Goal: Information Seeking & Learning: Compare options

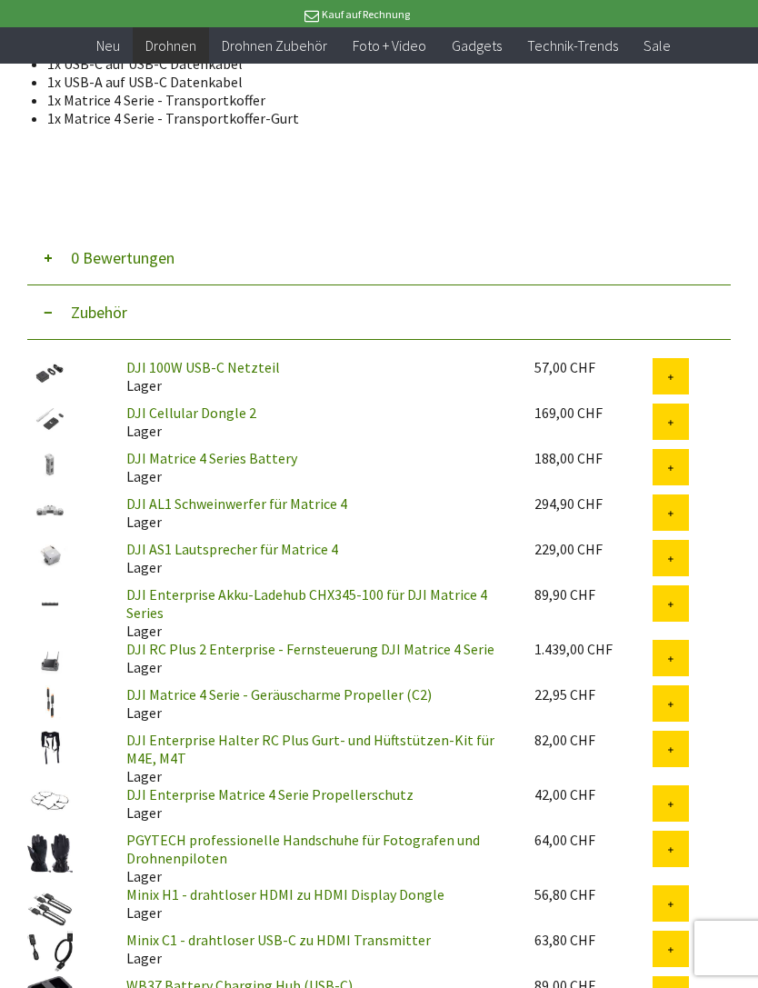
scroll to position [2242, 0]
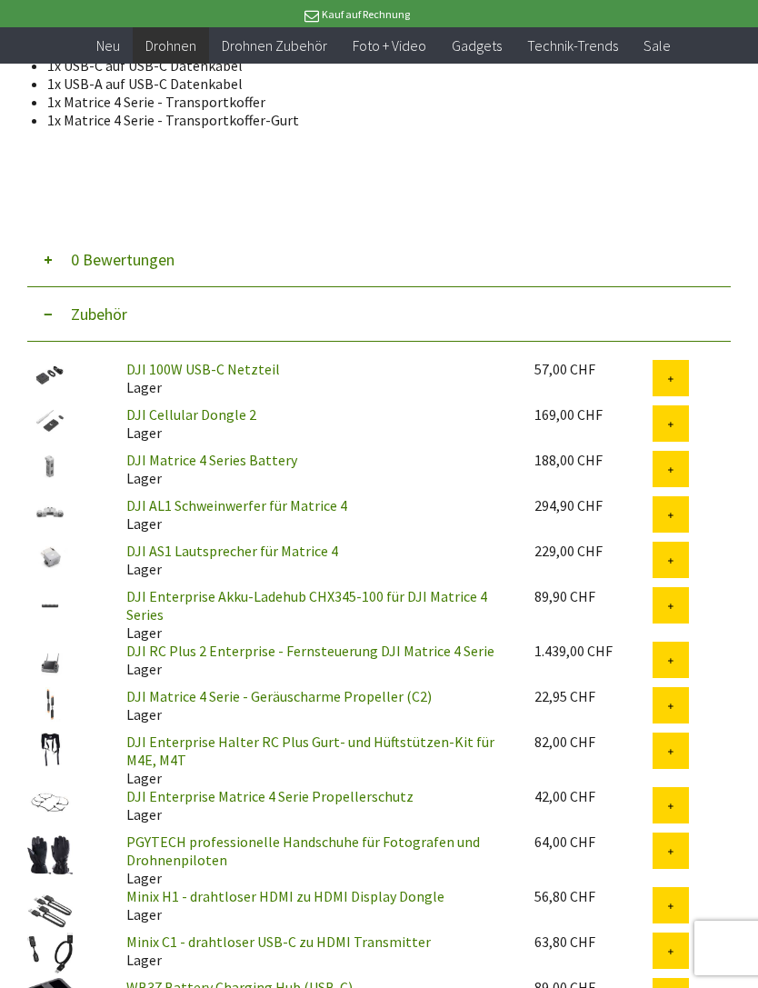
click at [51, 641] on img at bounding box center [49, 663] width 45 height 45
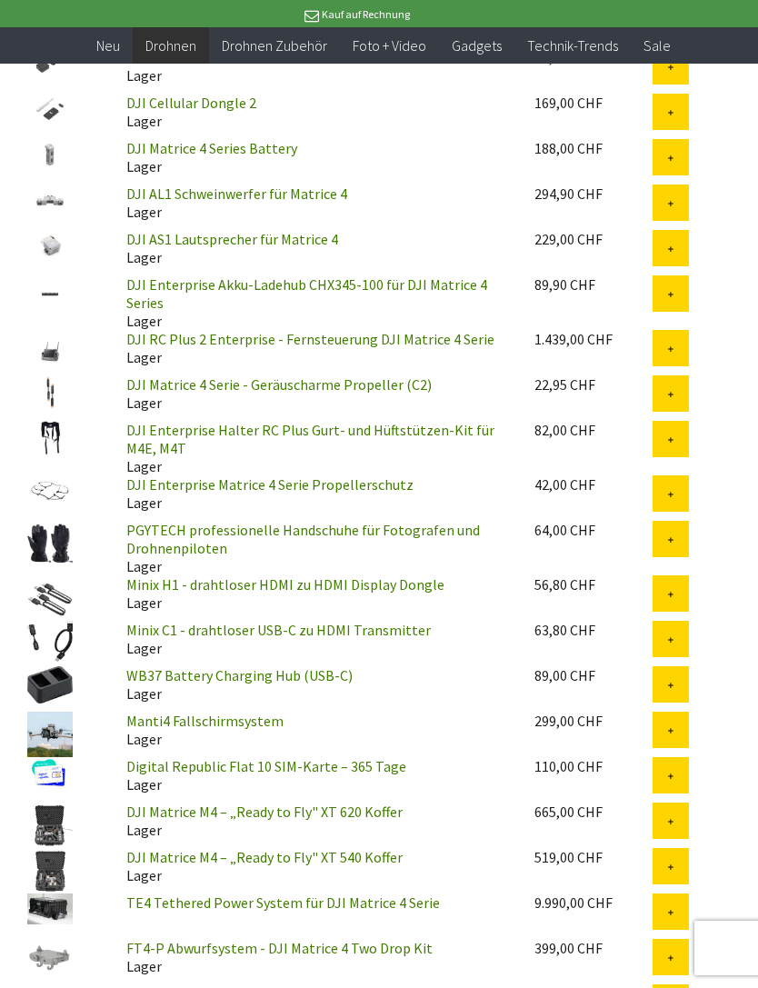
scroll to position [2556, 0]
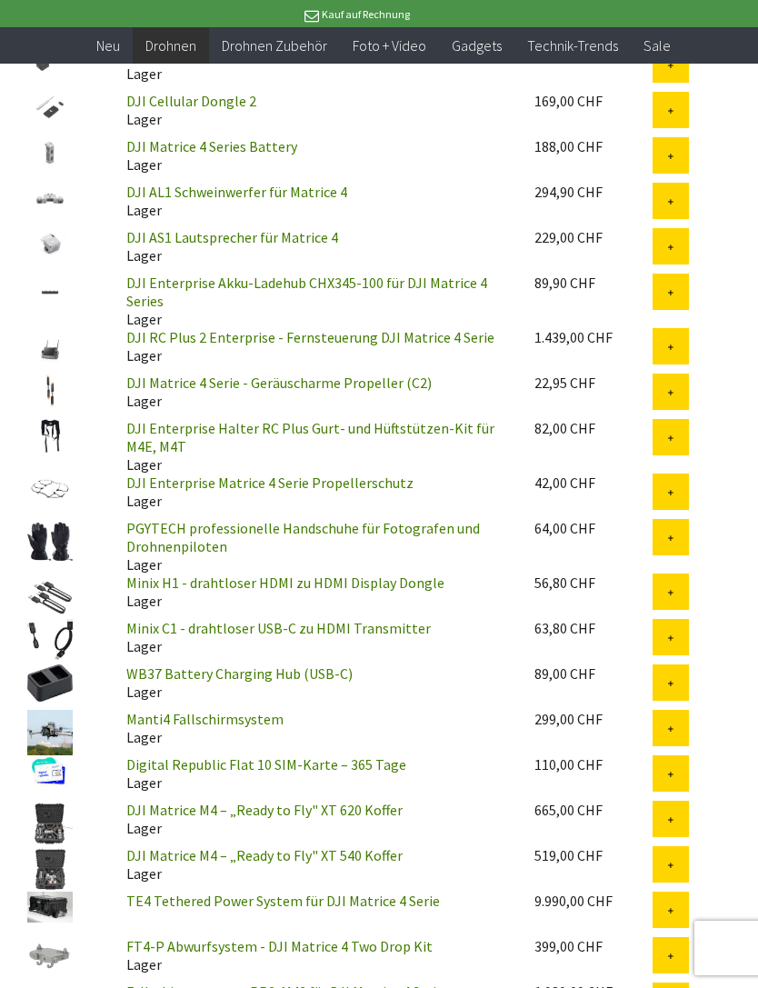
click at [200, 800] on link "DJI Matrice M4 – „Ready to Fly" XT 620 Koffer" at bounding box center [264, 809] width 276 height 18
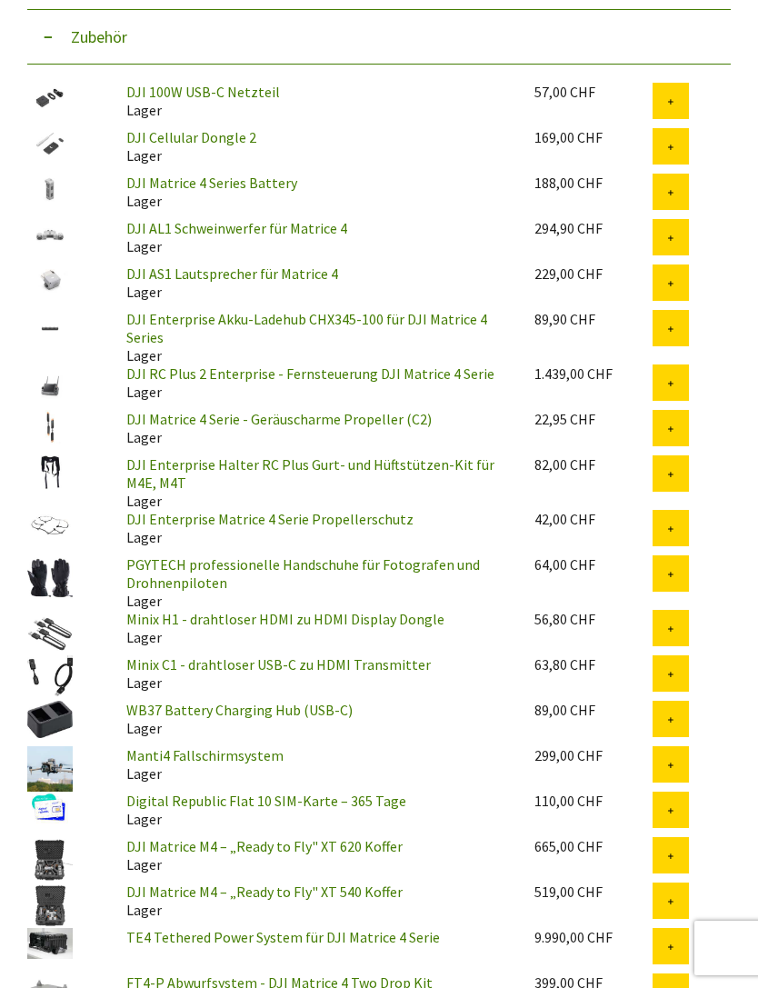
scroll to position [2615, 0]
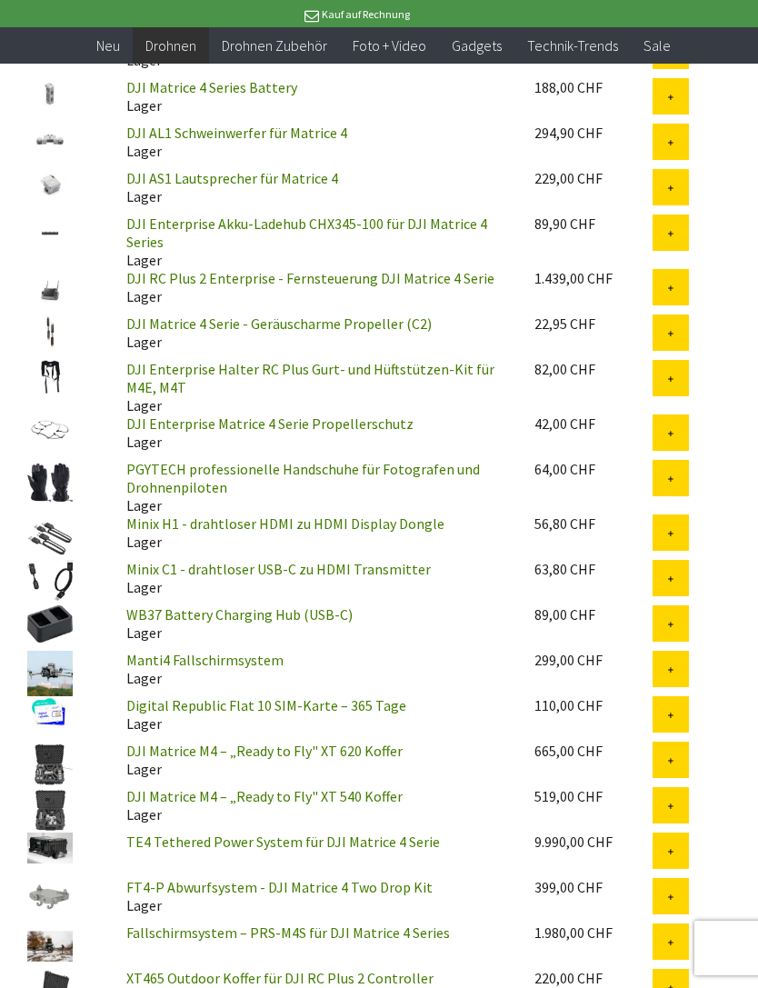
click at [267, 787] on link "DJI Matrice M4 – „Ready to Fly" XT 540 Koffer" at bounding box center [264, 796] width 276 height 18
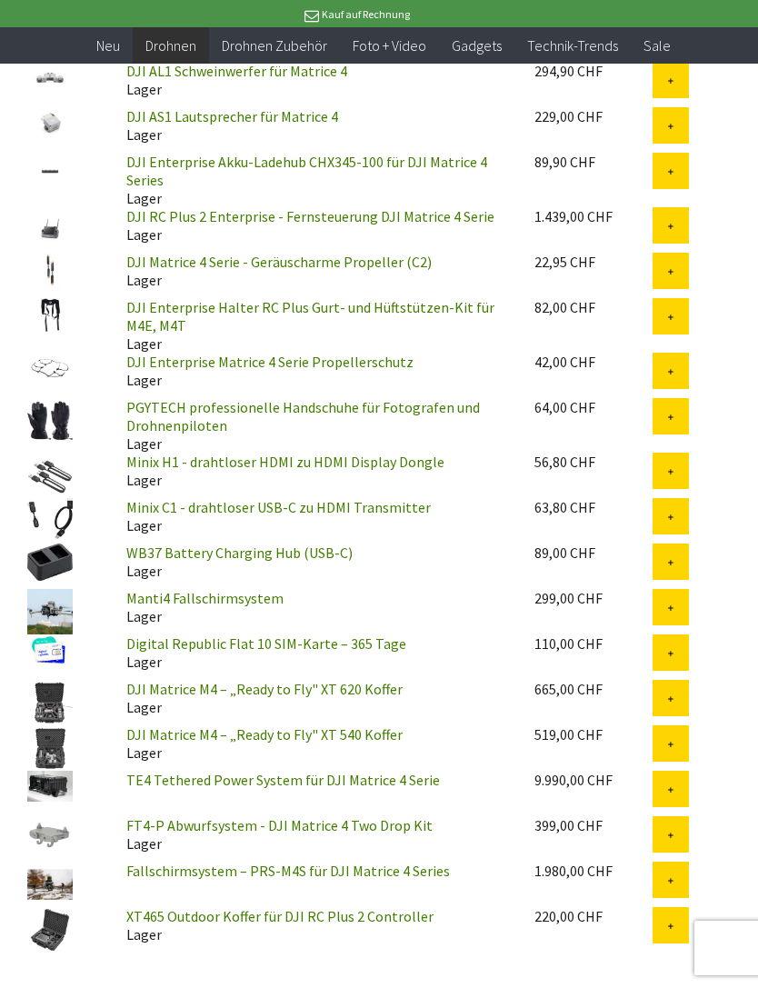
scroll to position [2704, 0]
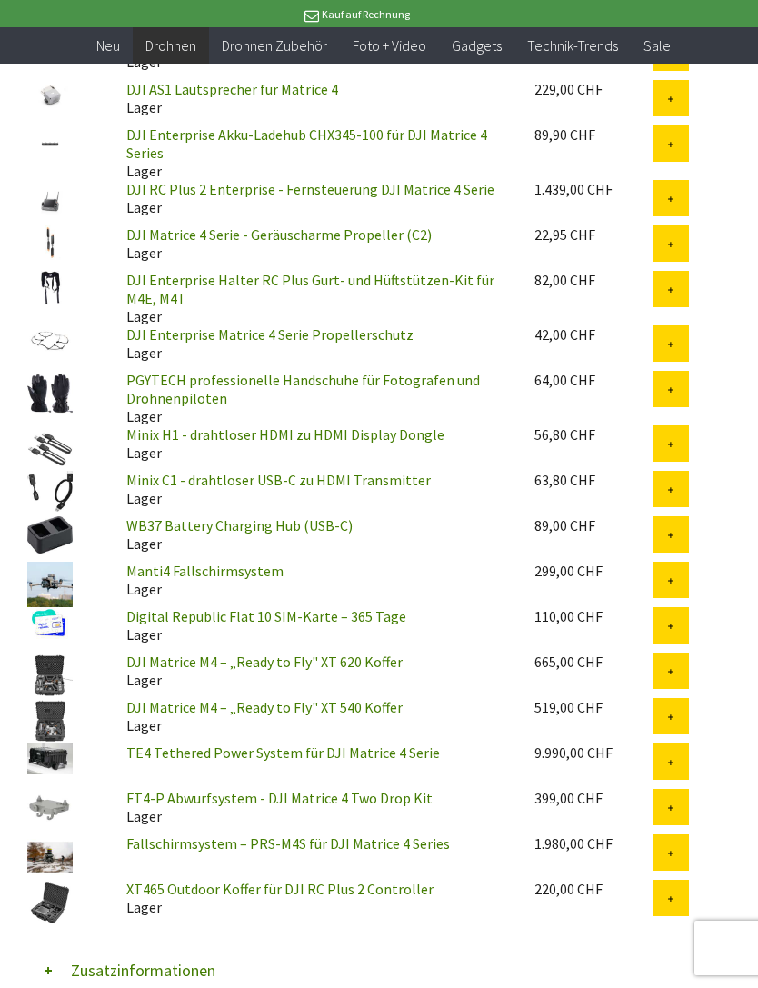
click at [283, 880] on link "XT465 Outdoor Koffer für DJI RC Plus 2 Controller" at bounding box center [279, 889] width 307 height 18
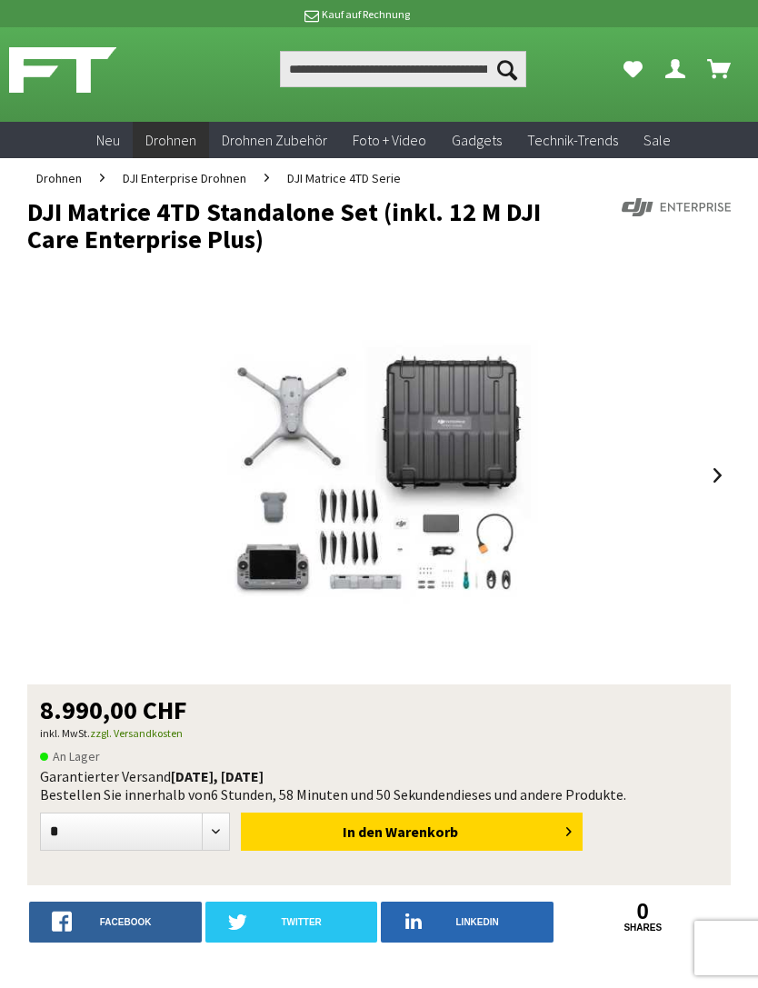
scroll to position [10, 0]
